Goal: Check status

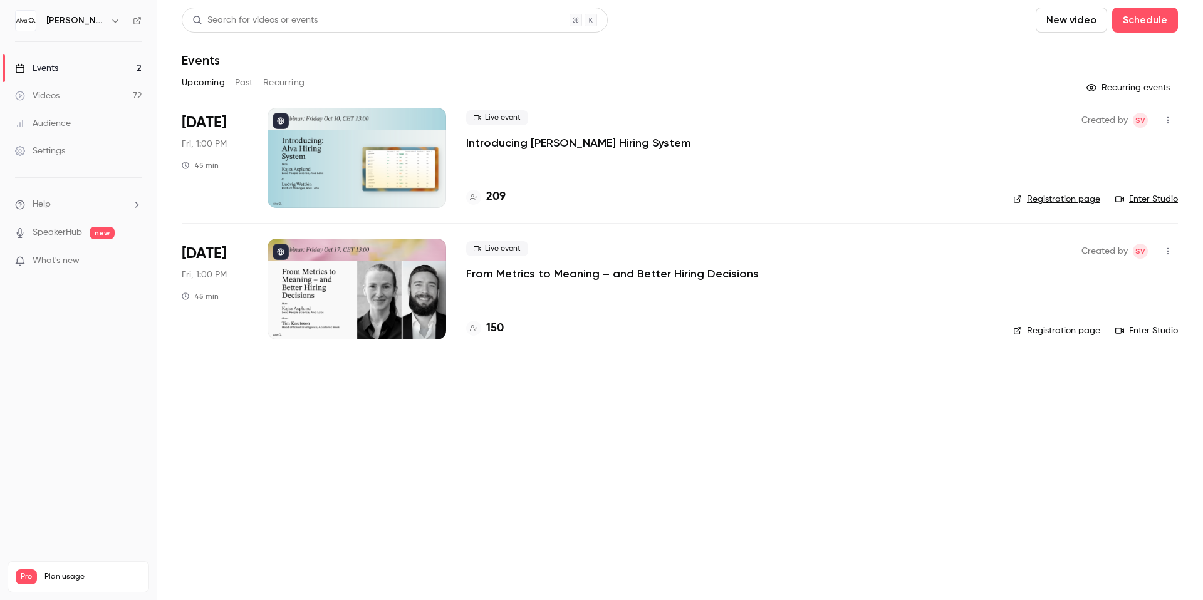
click at [497, 197] on h4 "209" at bounding box center [495, 197] width 19 height 17
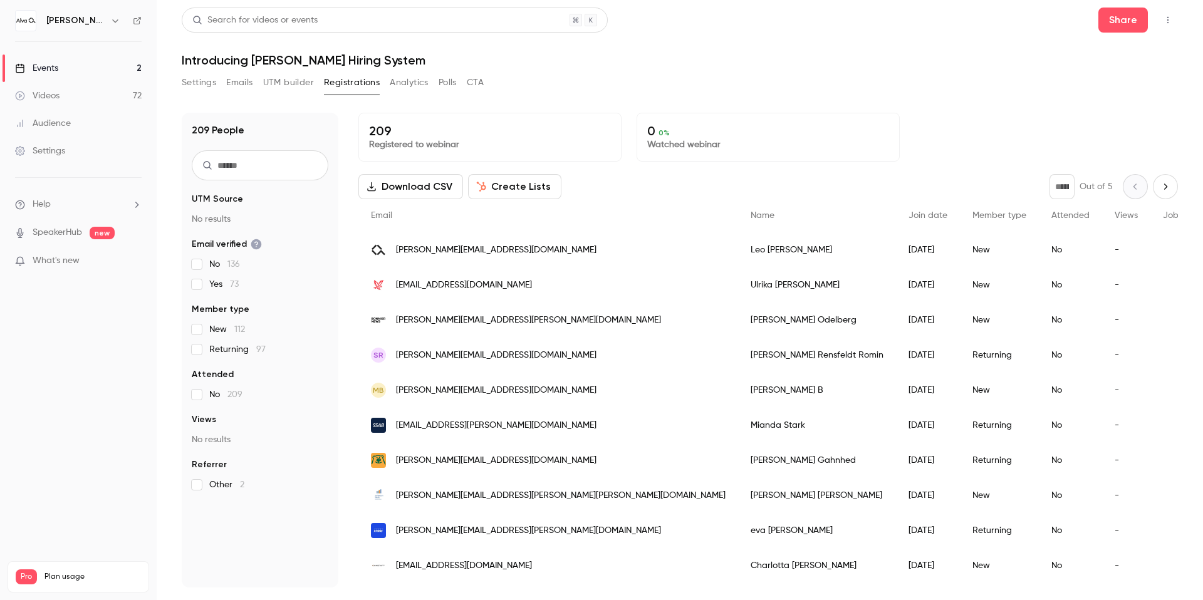
click at [337, 80] on button "Registrations" at bounding box center [352, 83] width 56 height 20
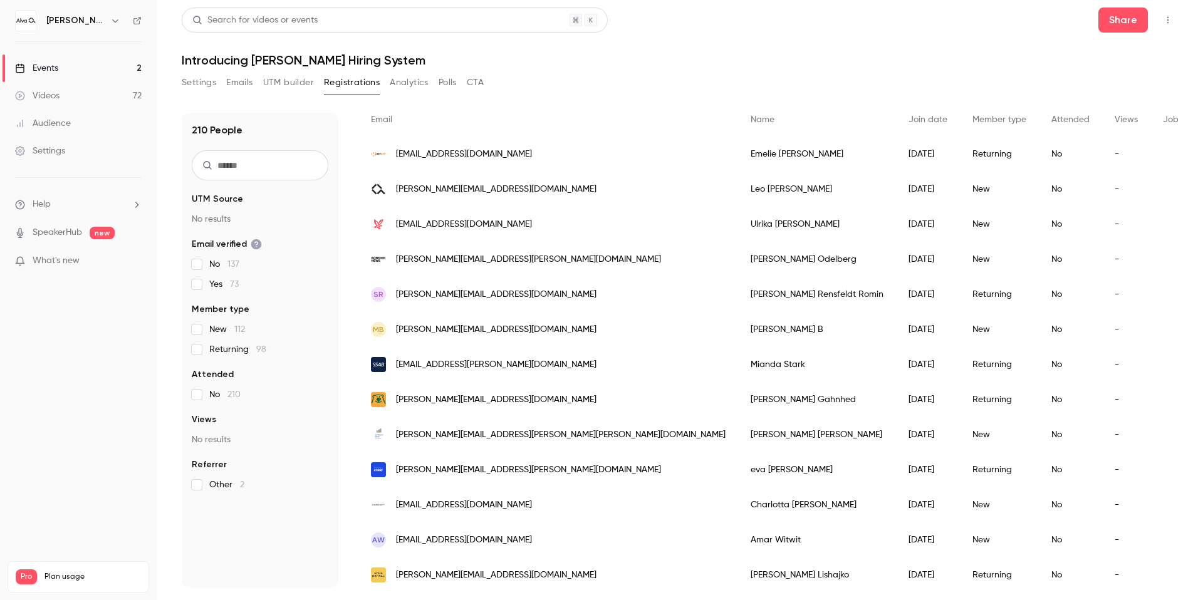
scroll to position [98, 0]
